Goal: Task Accomplishment & Management: Manage account settings

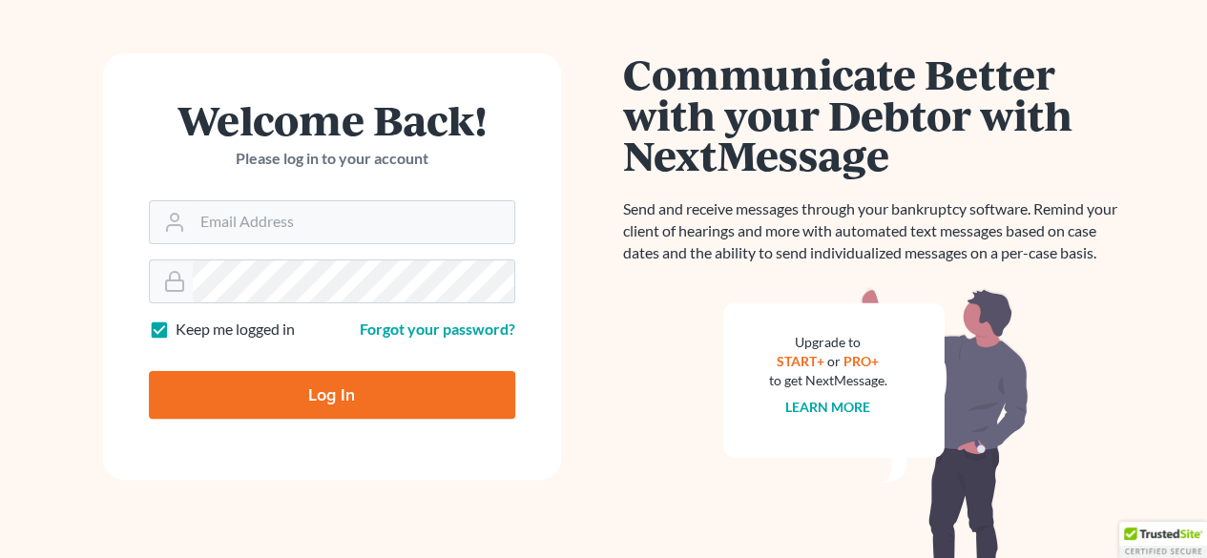
scroll to position [73, 0]
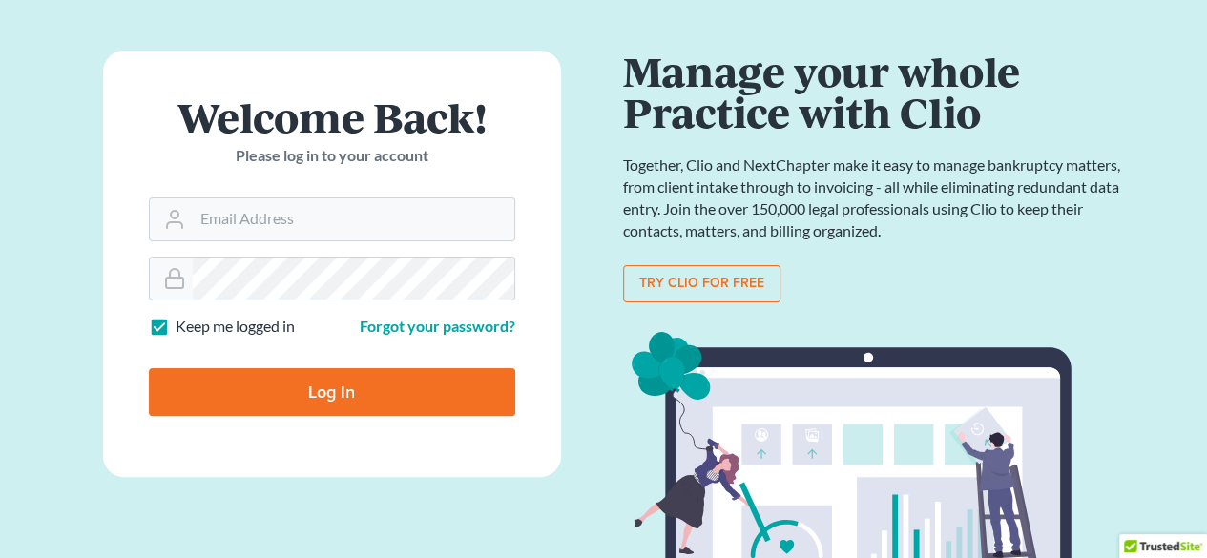
click at [1171, 358] on main "Welcome Back! Please log in to your account Email Address Password Keep me logg…" at bounding box center [603, 372] width 1207 height 736
click at [347, 215] on input "Email Address" at bounding box center [354, 220] width 322 height 42
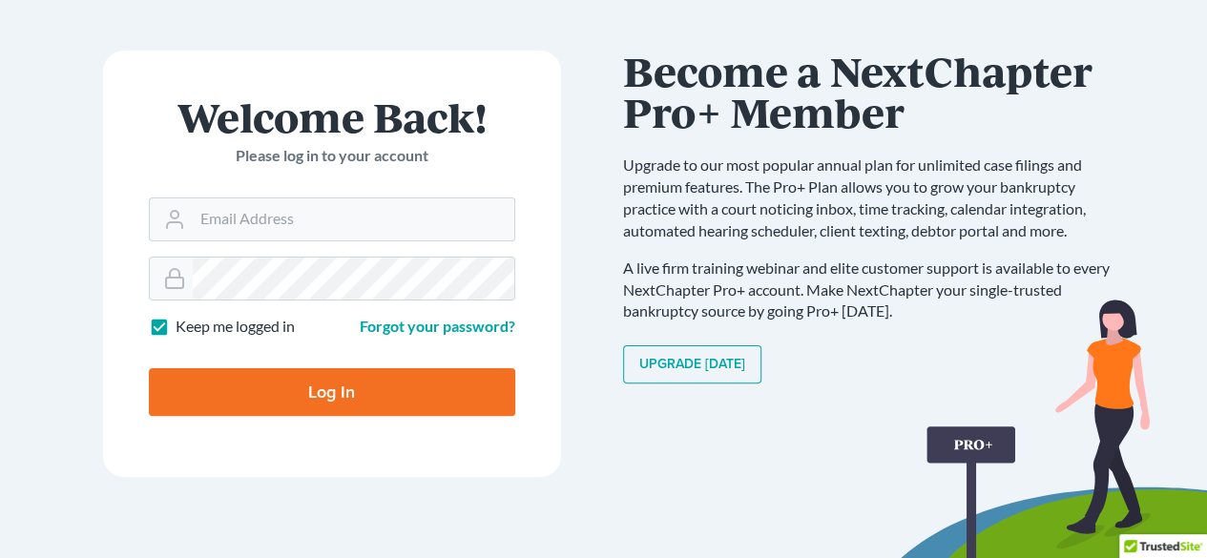
click at [1140, 235] on div "Communicate Better with your Debtor with NextMessage Send and receive messages …" at bounding box center [876, 280] width 544 height 458
click at [414, 211] on input "Email Address" at bounding box center [354, 220] width 322 height 42
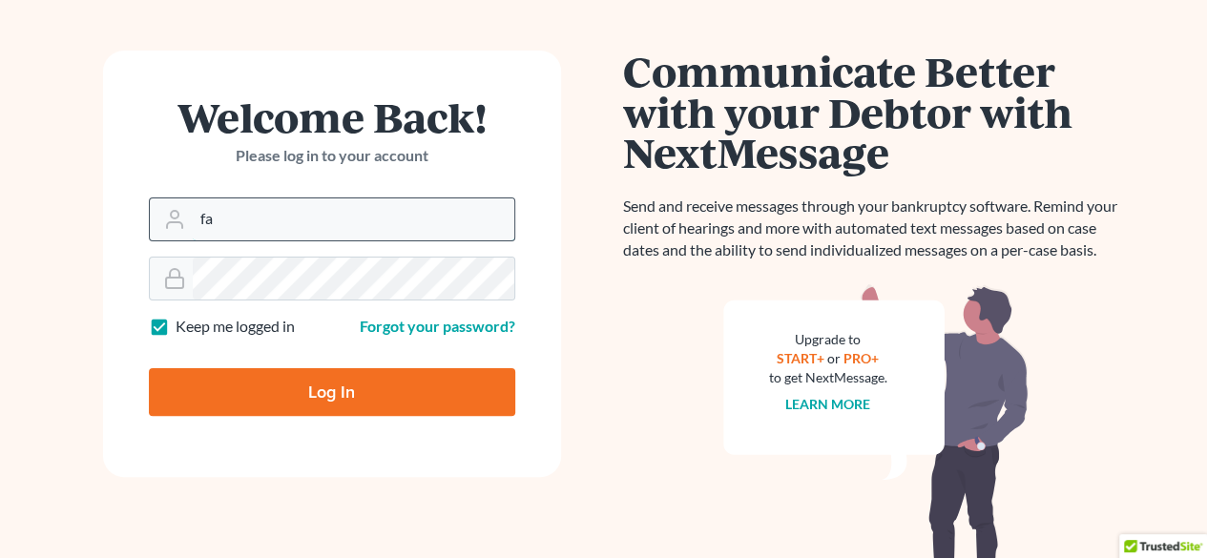
type input "f"
paste input "farvastra@gmail.com"
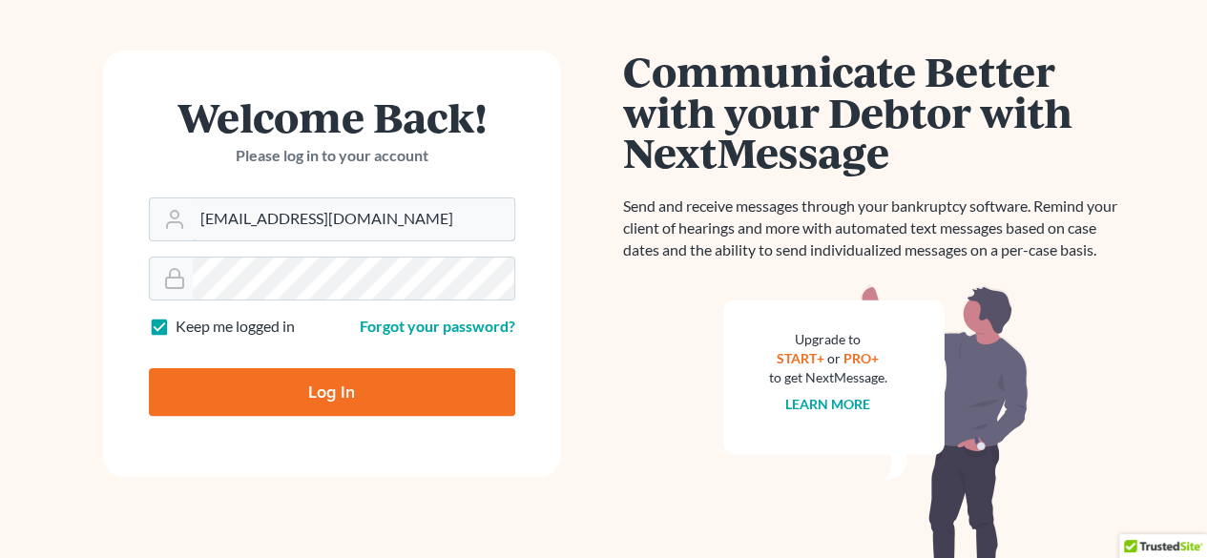
type input "farvastra@gmail.com"
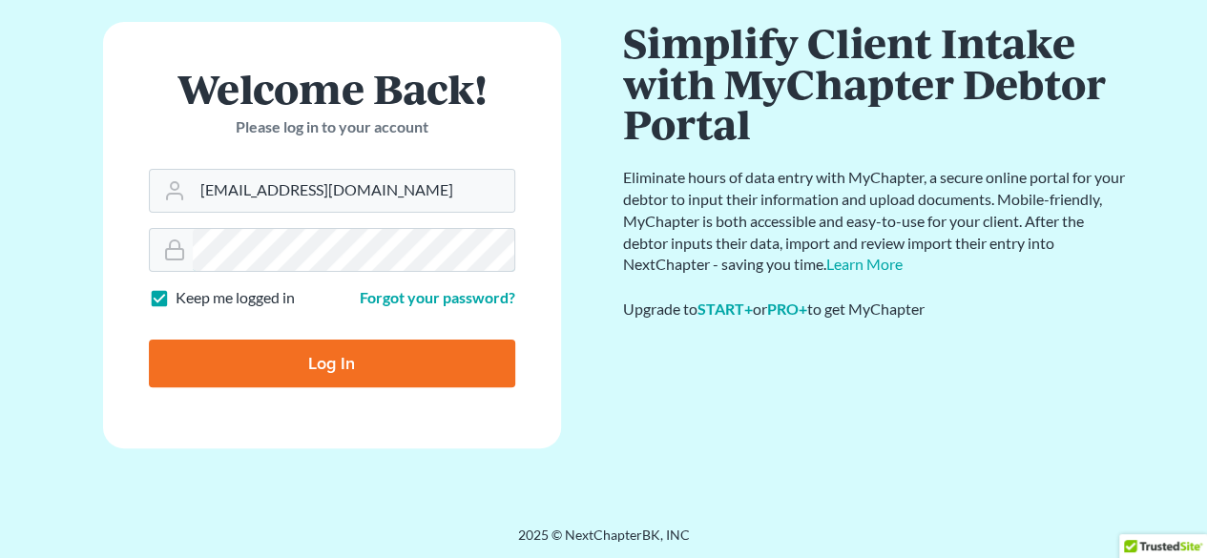
scroll to position [103, 0]
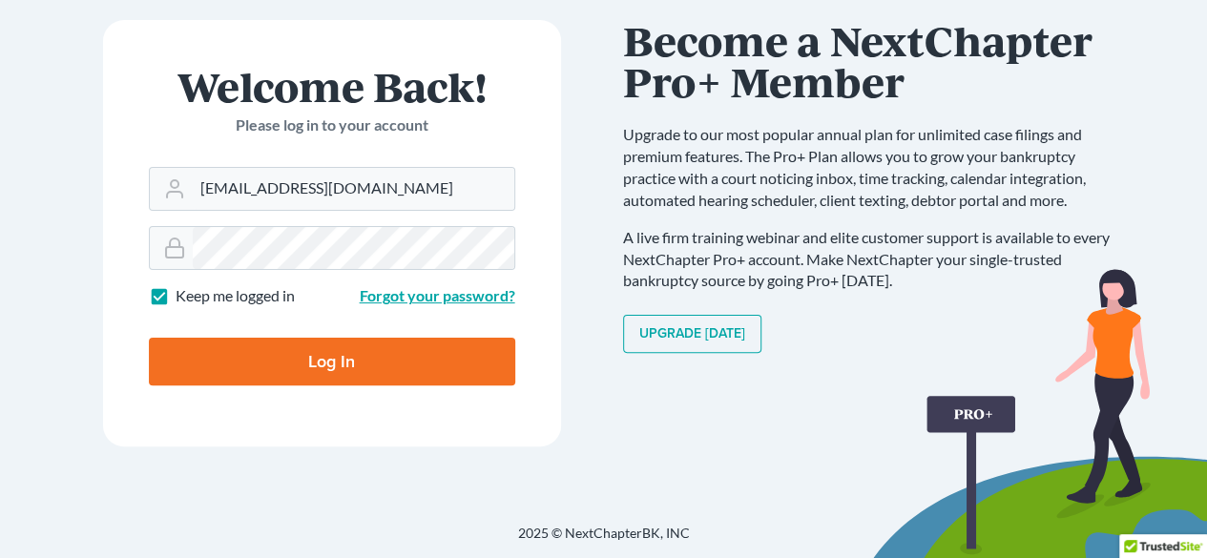
click at [432, 289] on link "Forgot your password?" at bounding box center [438, 295] width 156 height 18
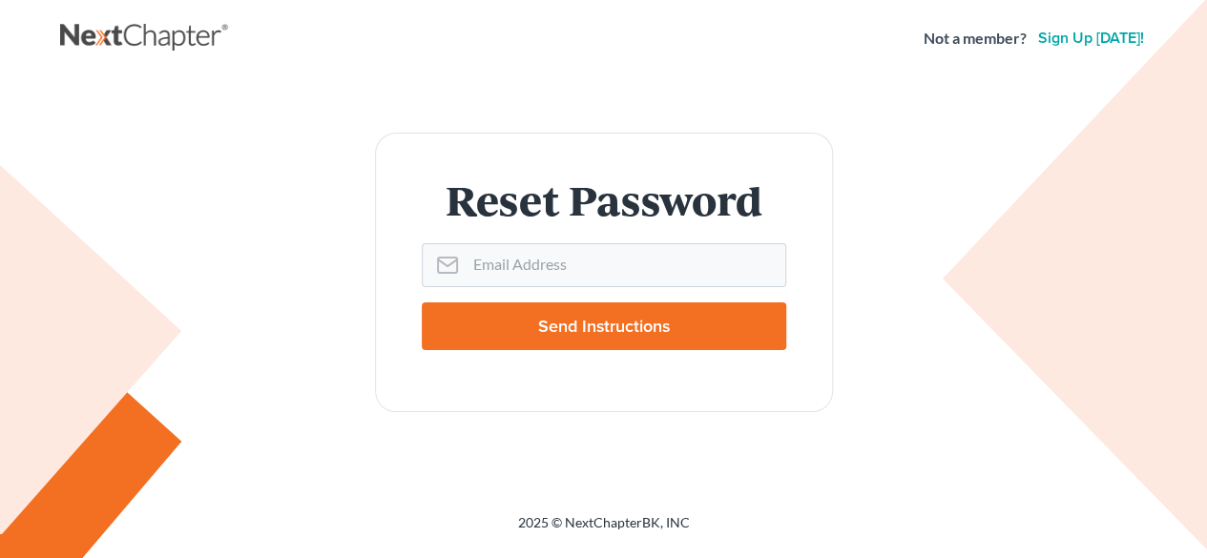
click at [584, 326] on input "Send Instructions" at bounding box center [604, 327] width 365 height 48
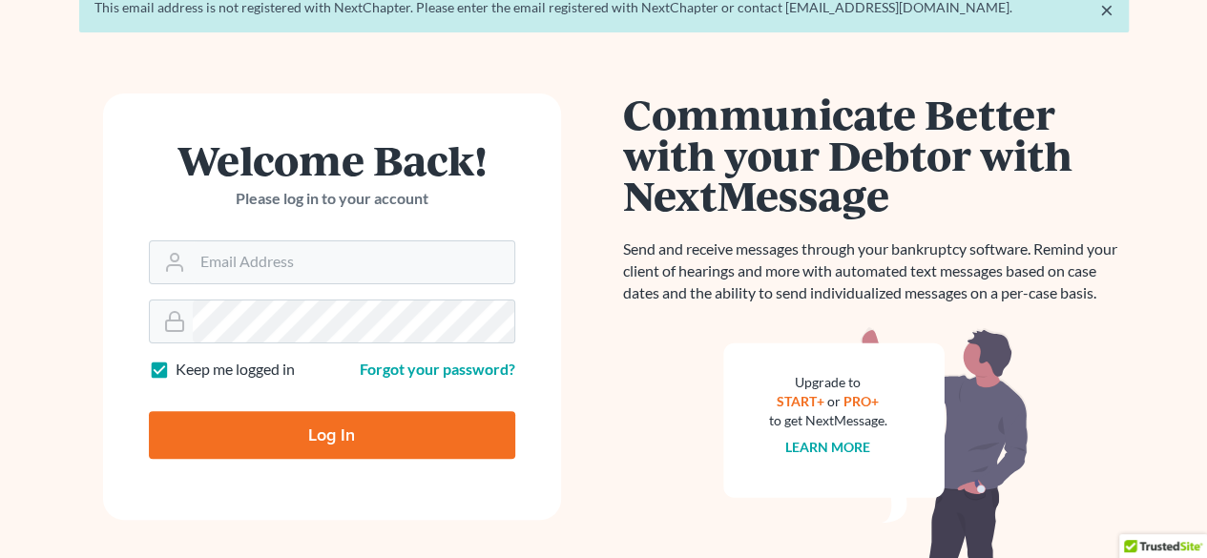
scroll to position [98, 0]
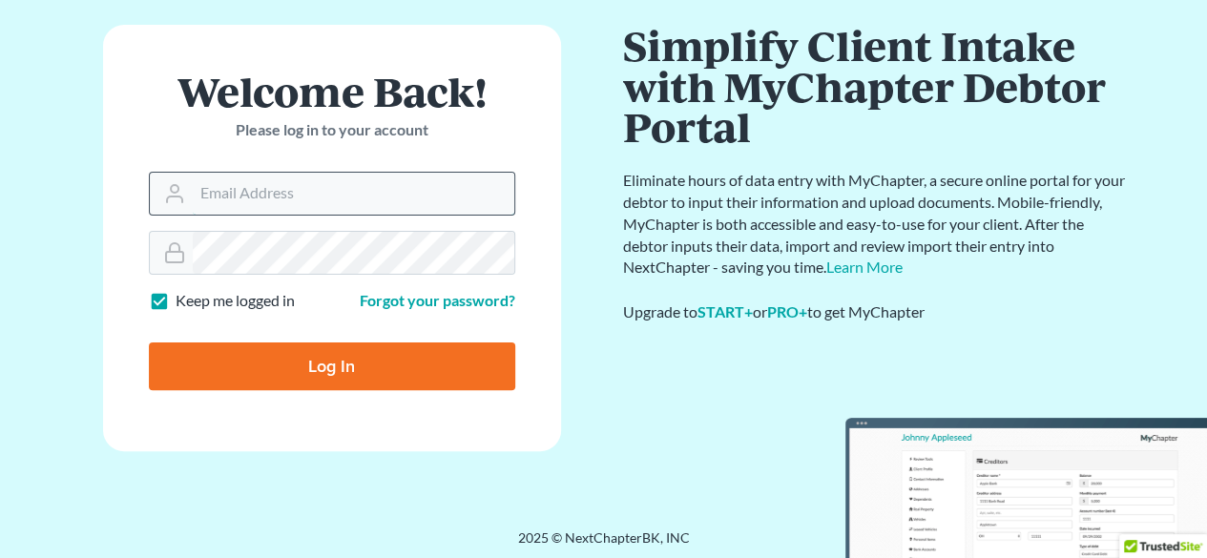
click at [368, 204] on input "Email Address" at bounding box center [354, 194] width 322 height 42
paste input "[EMAIL_ADDRESS][DOMAIN_NAME]"
type input "[EMAIL_ADDRESS][DOMAIN_NAME]"
click at [417, 296] on link "Forgot your password?" at bounding box center [438, 300] width 156 height 18
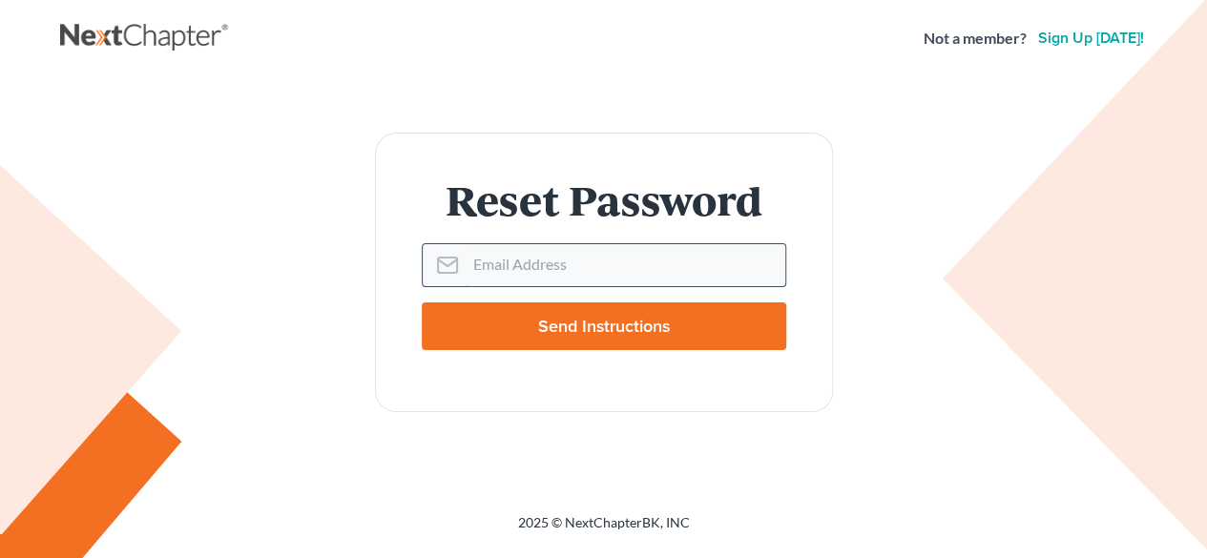
click at [556, 268] on input "Email Address" at bounding box center [626, 265] width 320 height 42
paste input "[EMAIL_ADDRESS][DOMAIN_NAME]"
type input "[EMAIL_ADDRESS][DOMAIN_NAME]"
click at [609, 325] on input "Send Instructions" at bounding box center [604, 327] width 365 height 48
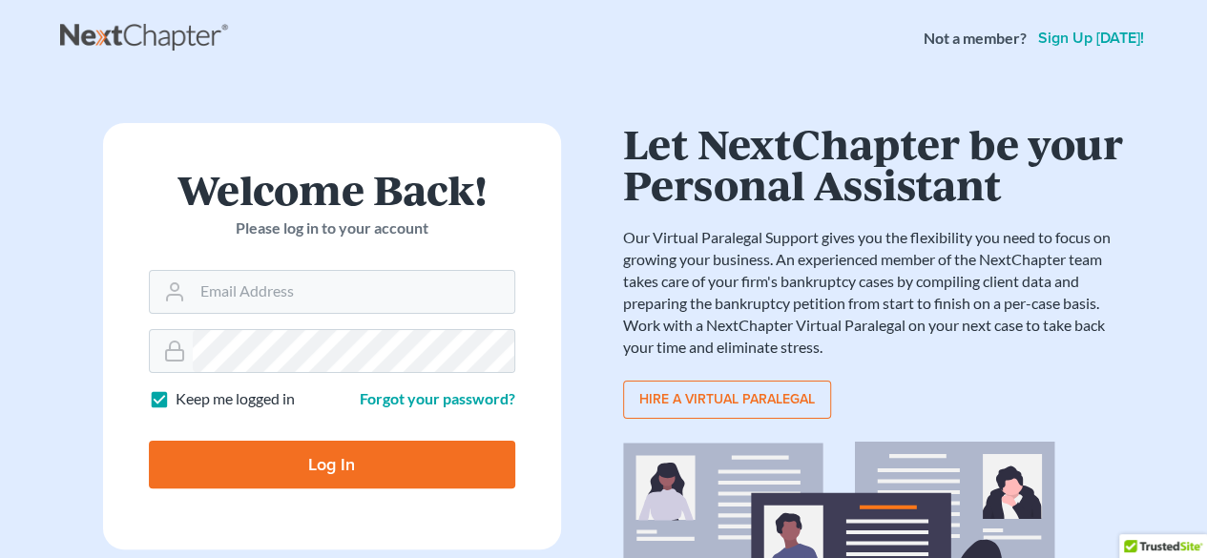
click at [89, 214] on div "Welcome Back! Please log in to your account Email Address Password Keep me logg…" at bounding box center [332, 435] width 544 height 625
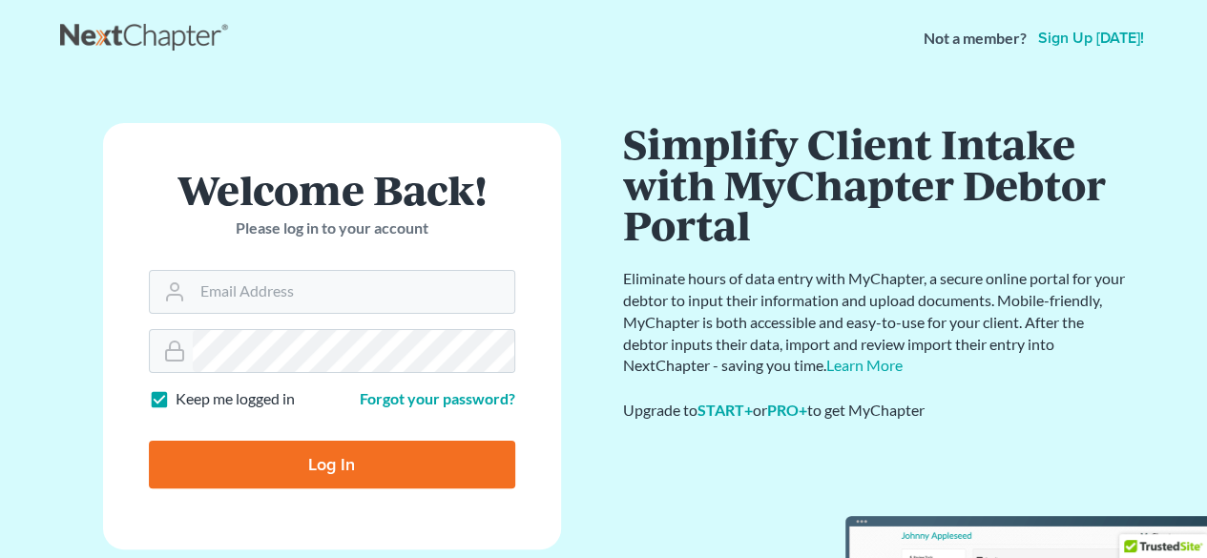
click at [16, 177] on main "× Email sent with password reset instructions. If it doesn't arrive in the next…" at bounding box center [603, 328] width 1207 height 505
